Goal: Task Accomplishment & Management: Use online tool/utility

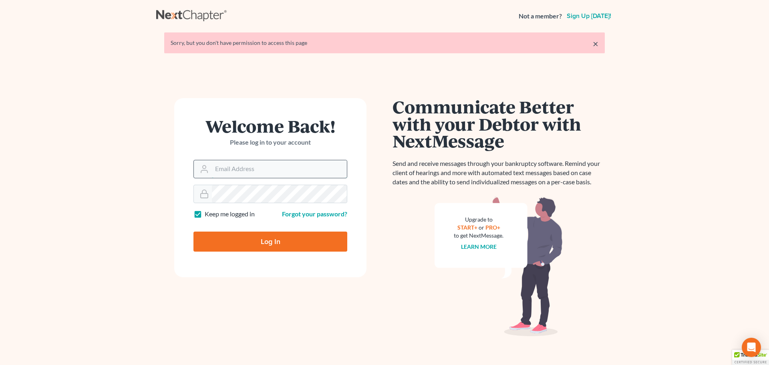
click at [224, 166] on input "Email Address" at bounding box center [279, 169] width 135 height 18
click at [193, 231] on input "Log In" at bounding box center [270, 241] width 154 height 20
type input "Thinking..."
drag, startPoint x: 248, startPoint y: 178, endPoint x: 257, endPoint y: 170, distance: 12.5
click at [249, 176] on form "Welcome Back! Please log in to your account Email Address Password Keep me logg…" at bounding box center [270, 187] width 192 height 179
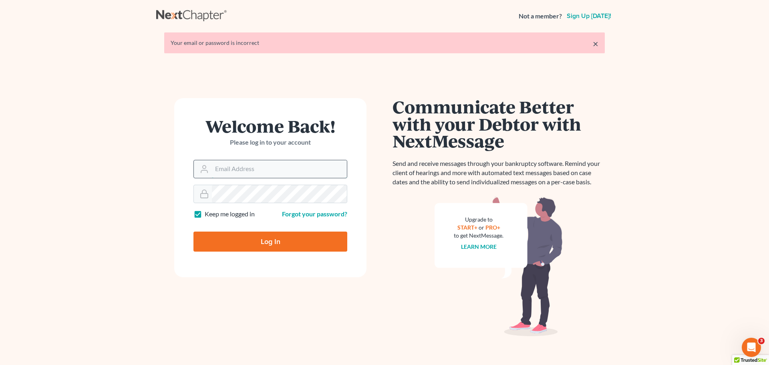
click at [257, 170] on input "Email Address" at bounding box center [279, 169] width 135 height 18
type input "[EMAIL_ADDRESS][DOMAIN_NAME]"
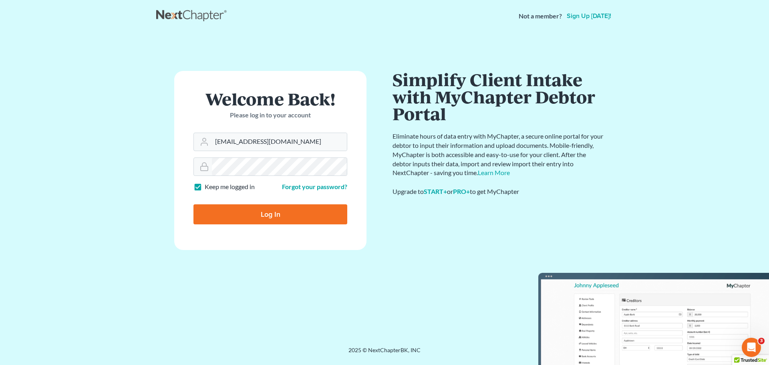
click at [313, 213] on input "Log In" at bounding box center [270, 214] width 154 height 20
type input "Thinking..."
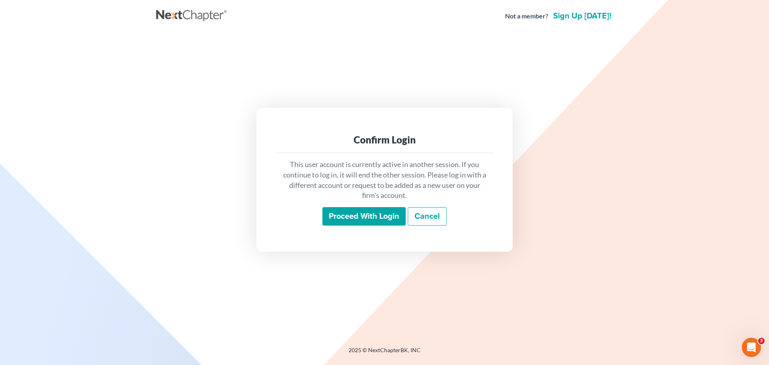
click at [353, 217] on input "Proceed with login" at bounding box center [363, 216] width 83 height 18
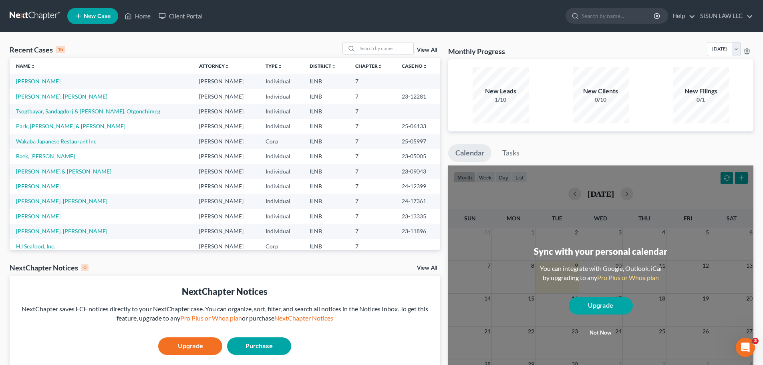
click at [39, 84] on link "Rittmeyer, Chae S" at bounding box center [38, 81] width 44 height 7
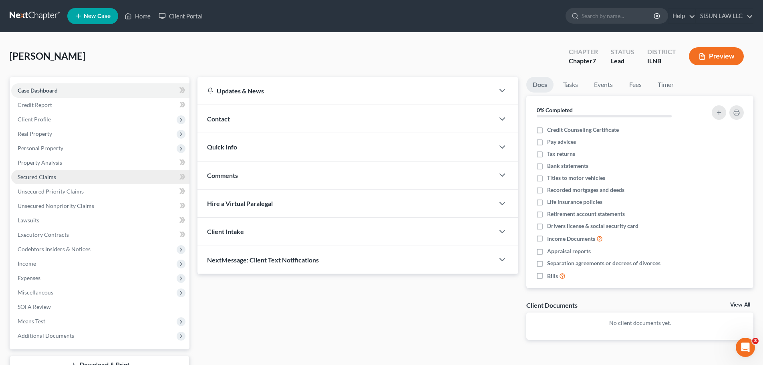
click at [86, 180] on link "Secured Claims" at bounding box center [100, 177] width 178 height 14
